Goal: Information Seeking & Learning: Learn about a topic

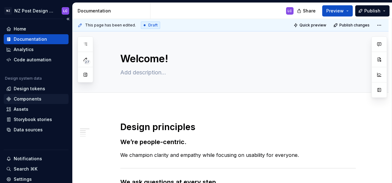
click at [35, 99] on div "Components" at bounding box center [28, 99] width 28 height 6
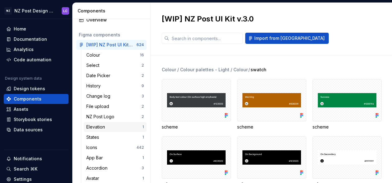
scroll to position [18, 0]
click at [102, 129] on div "Elevation" at bounding box center [96, 127] width 21 height 6
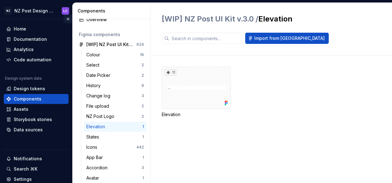
click at [65, 19] on button "Collapse sidebar" at bounding box center [68, 19] width 9 height 9
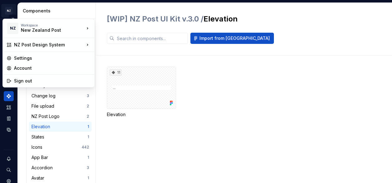
click at [9, 10] on html "NZ NZ Post Design System LC Design system data Components Design system compone…" at bounding box center [196, 91] width 392 height 183
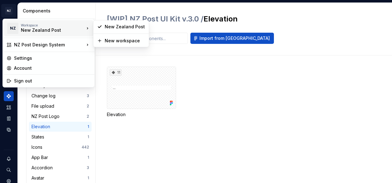
click at [57, 30] on div "New Zealand Post" at bounding box center [47, 30] width 53 height 6
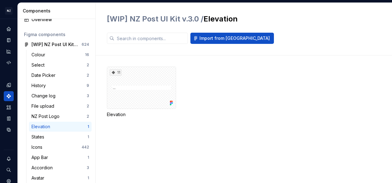
click at [291, 27] on html "NZ NZ Post Design System LC Design system data Components Design system compone…" at bounding box center [196, 91] width 392 height 183
click at [9, 41] on icon "Documentation" at bounding box center [9, 40] width 2 height 3
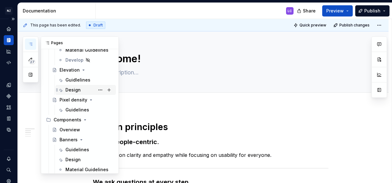
scroll to position [417, 0]
click at [65, 69] on div "Elevation" at bounding box center [70, 70] width 20 height 6
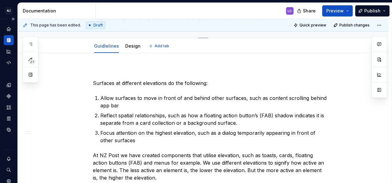
type textarea "*"
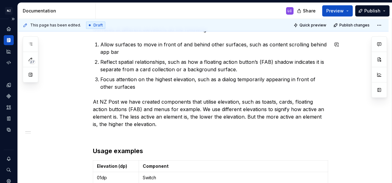
scroll to position [102, 0]
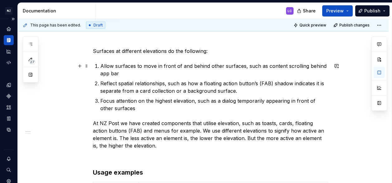
click at [322, 66] on p "Allow surfaces to move in front of and behind other surfaces, such as content s…" at bounding box center [214, 69] width 228 height 15
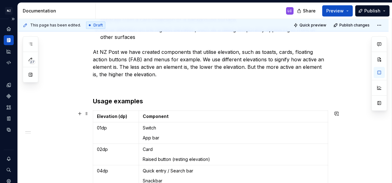
scroll to position [174, 0]
click at [181, 61] on p "At NZ Post we have created components that utilise elevation, such as toasts, c…" at bounding box center [211, 63] width 236 height 30
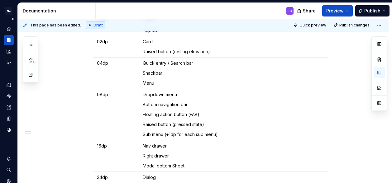
scroll to position [0, 0]
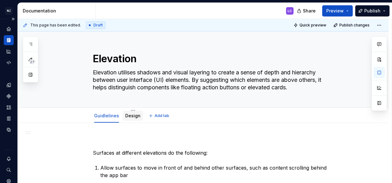
click at [135, 116] on link "Design" at bounding box center [132, 115] width 15 height 5
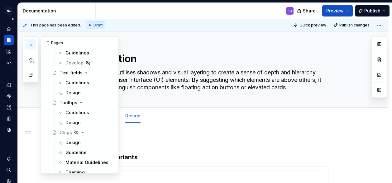
scroll to position [624, 0]
click at [71, 71] on div "Text fields" at bounding box center [71, 73] width 23 height 6
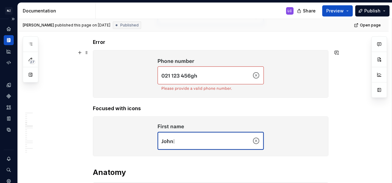
scroll to position [367, 0]
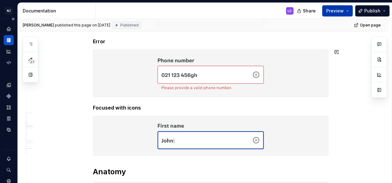
type textarea "*"
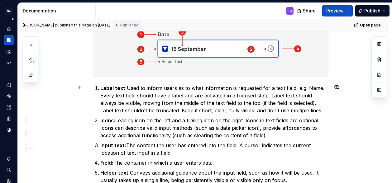
scroll to position [530, 0]
click at [202, 94] on p "Label text: Used to inform users as to what information is requested for a text…" at bounding box center [214, 99] width 228 height 30
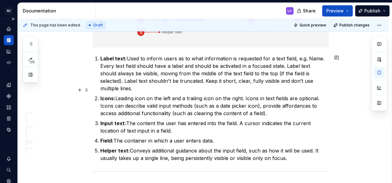
scroll to position [549, 0]
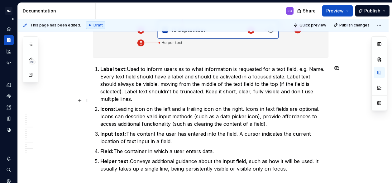
click at [262, 109] on p "Icons: Leading icon on the left and a trailing icon on the right. Icons in text…" at bounding box center [214, 116] width 228 height 22
click at [299, 111] on p "Icons: Leading icon on the left and a trailing icon on the right. Icons in text…" at bounding box center [214, 116] width 228 height 22
click at [264, 130] on p "Input text: The content the user has entered into the field. A cursor indicates…" at bounding box center [214, 137] width 228 height 15
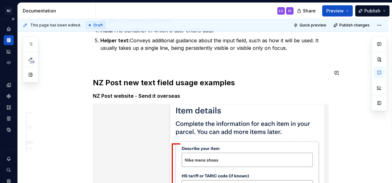
scroll to position [1298, 0]
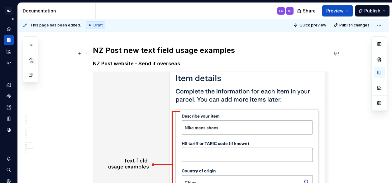
click at [151, 60] on h5 "NZ Post website - Send it overseas" at bounding box center [211, 63] width 236 height 6
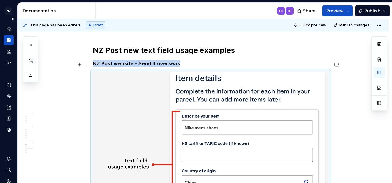
click at [266, 77] on img at bounding box center [210, 147] width 235 height 151
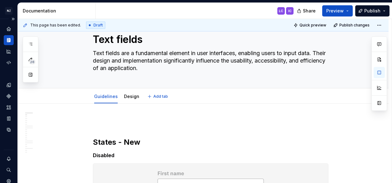
scroll to position [0, 0]
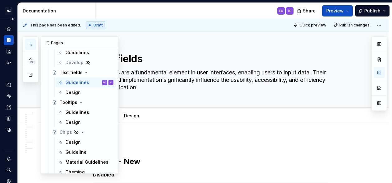
click at [32, 43] on icon "button" at bounding box center [30, 44] width 3 height 2
click at [65, 102] on div "Tooltips" at bounding box center [69, 102] width 18 height 6
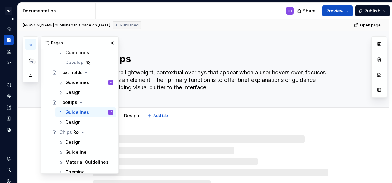
click at [211, 43] on div "Tooltips Tooltips are lightweight, contextual overlays that appear when a user …" at bounding box center [211, 69] width 236 height 76
click at [109, 44] on button "button" at bounding box center [112, 43] width 9 height 9
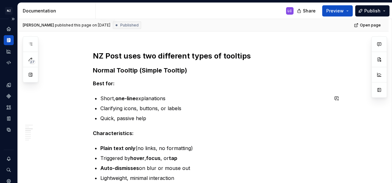
scroll to position [220, 0]
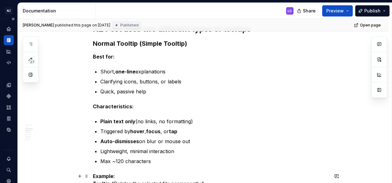
type textarea "*"
